Goal: Navigation & Orientation: Find specific page/section

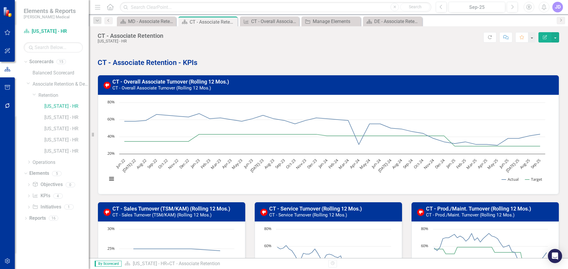
scroll to position [190, 0]
click at [25, 61] on icon "Dropdown" at bounding box center [26, 62] width 4 height 3
click at [28, 84] on icon "Dropdown" at bounding box center [29, 84] width 4 height 4
click at [33, 93] on icon "Dropdown" at bounding box center [35, 95] width 4 height 4
click at [61, 105] on link "[US_STATE] - HR" at bounding box center [66, 106] width 44 height 7
